Goal: Task Accomplishment & Management: Manage account settings

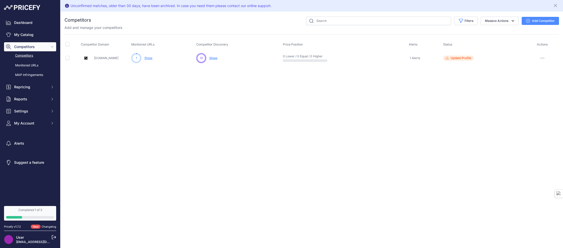
click at [213, 58] on span "Show" at bounding box center [213, 58] width 8 height 4
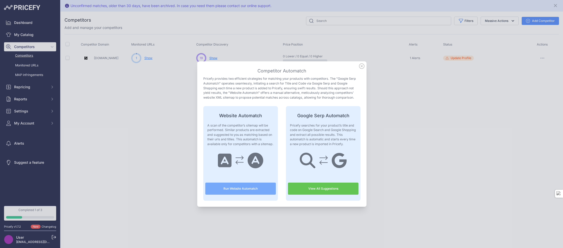
click at [360, 68] on icon at bounding box center [361, 66] width 5 height 5
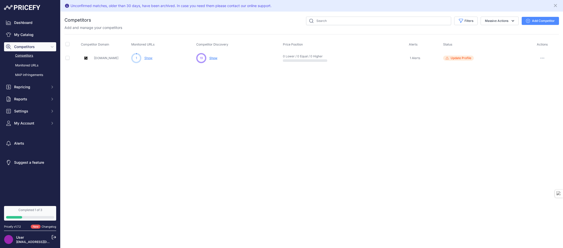
click at [200, 55] on div "19" at bounding box center [201, 58] width 10 height 10
click at [23, 37] on link "My Catalog" at bounding box center [30, 34] width 52 height 9
click at [18, 38] on link "My Catalog" at bounding box center [30, 34] width 52 height 9
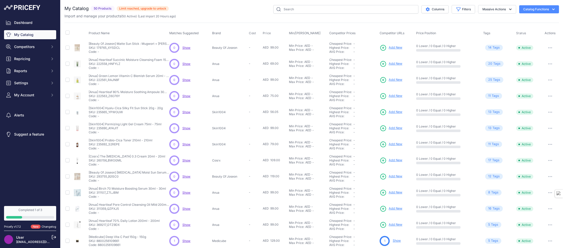
scroll to position [54, 0]
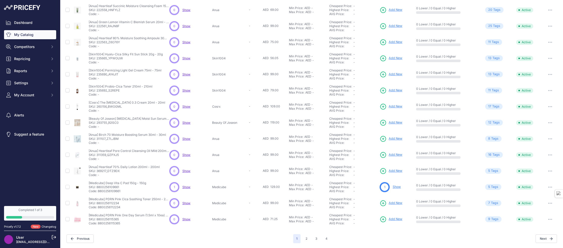
click at [397, 189] on p "Show" at bounding box center [396, 187] width 8 height 5
click at [396, 187] on link "Show" at bounding box center [396, 187] width 8 height 4
